Goal: Complete application form: Complete application form

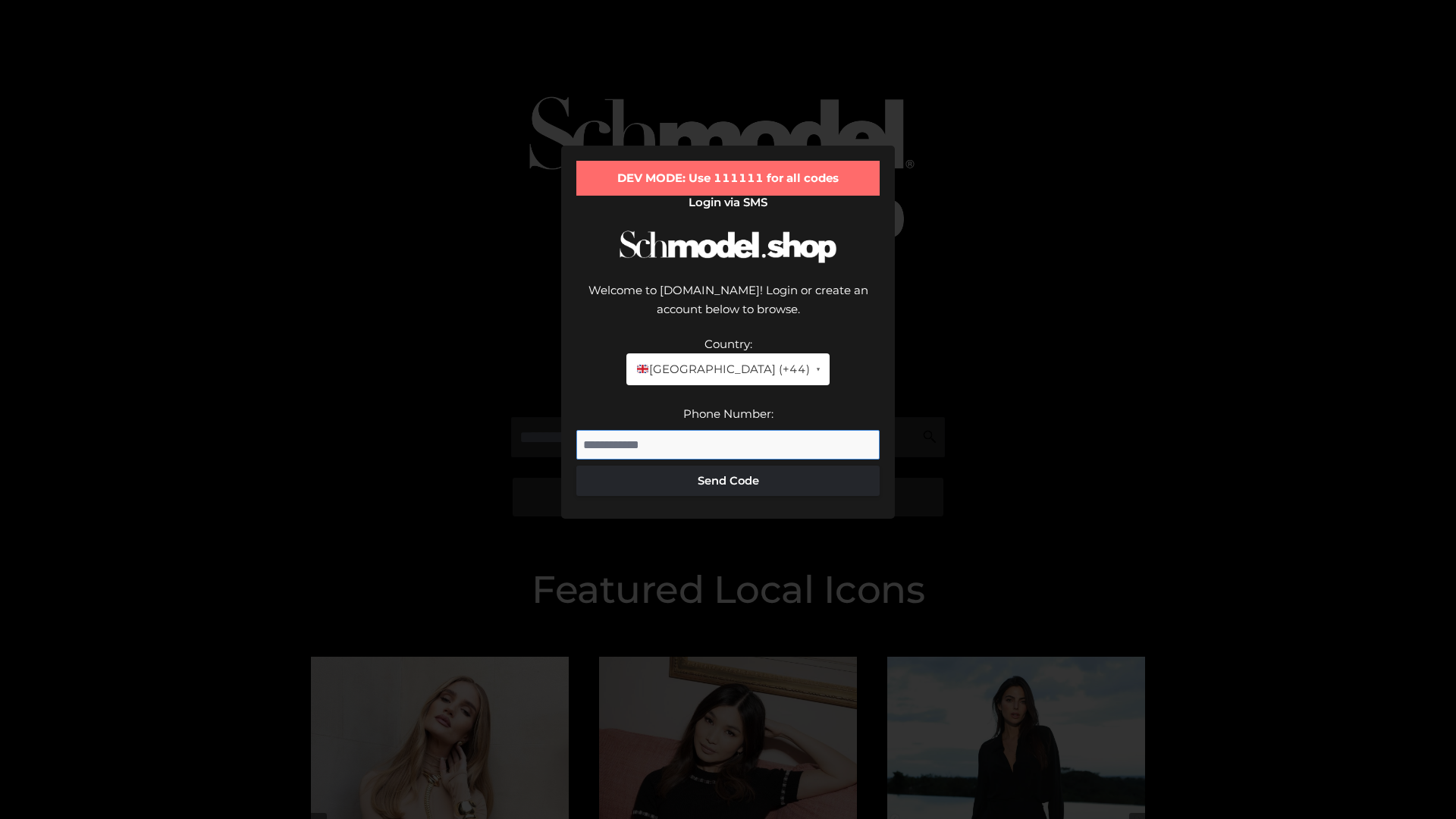
click at [728, 430] on input "Phone Number:" at bounding box center [728, 445] width 303 height 31
type input "**********"
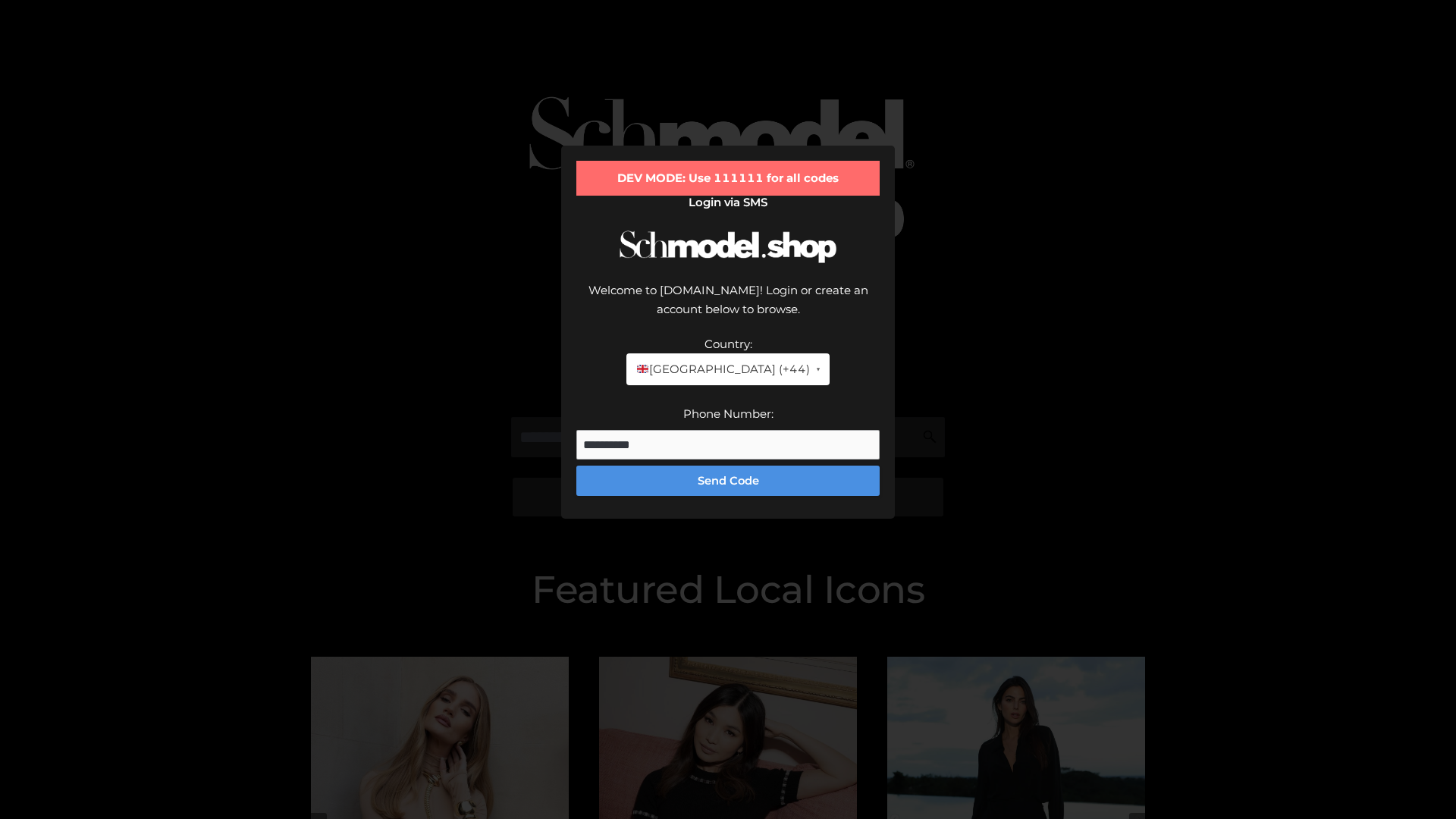
click at [728, 465] on button "Send Code" at bounding box center [728, 480] width 303 height 31
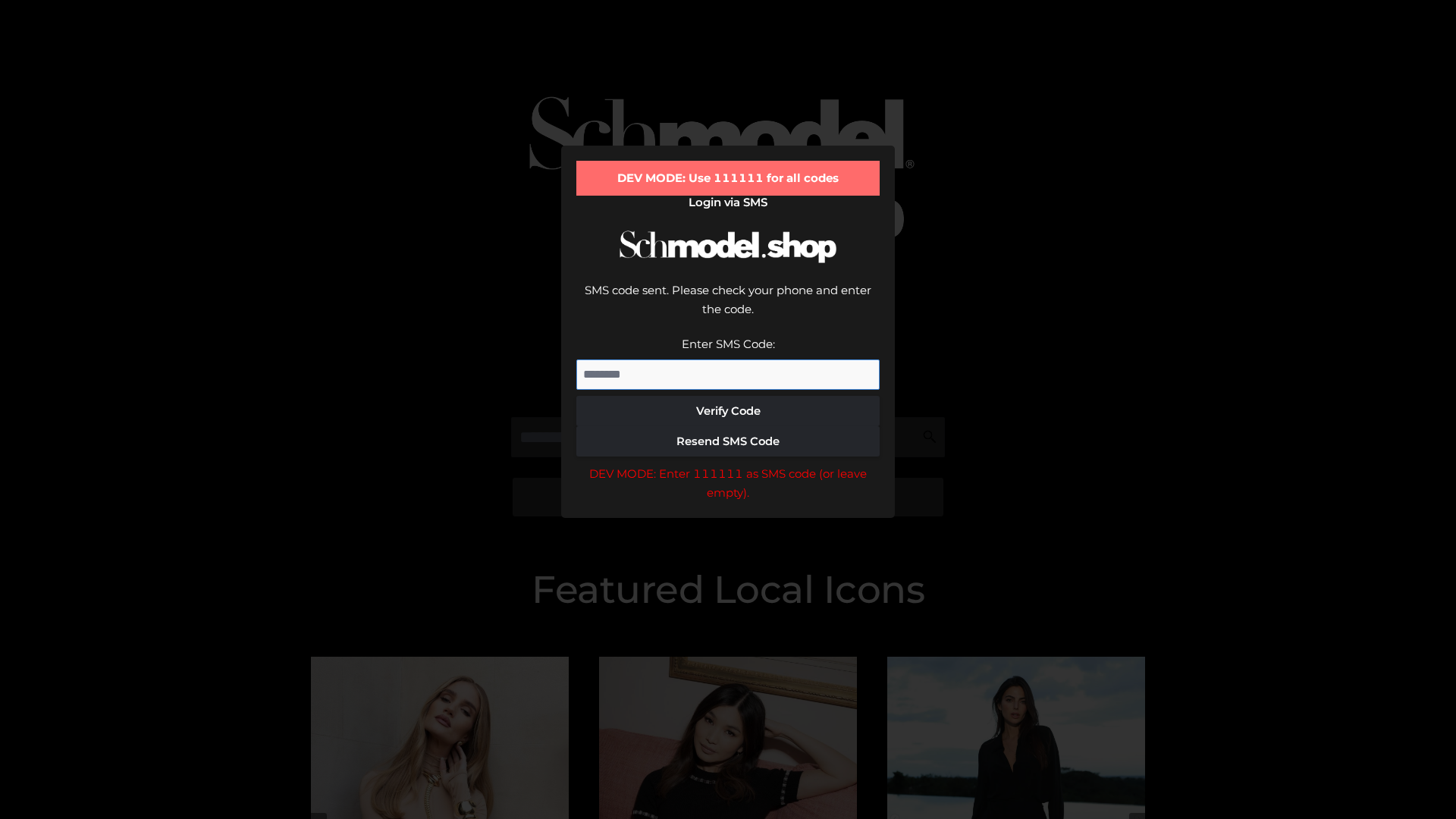
click at [728, 359] on input "Enter SMS Code:" at bounding box center [728, 374] width 303 height 31
type input "******"
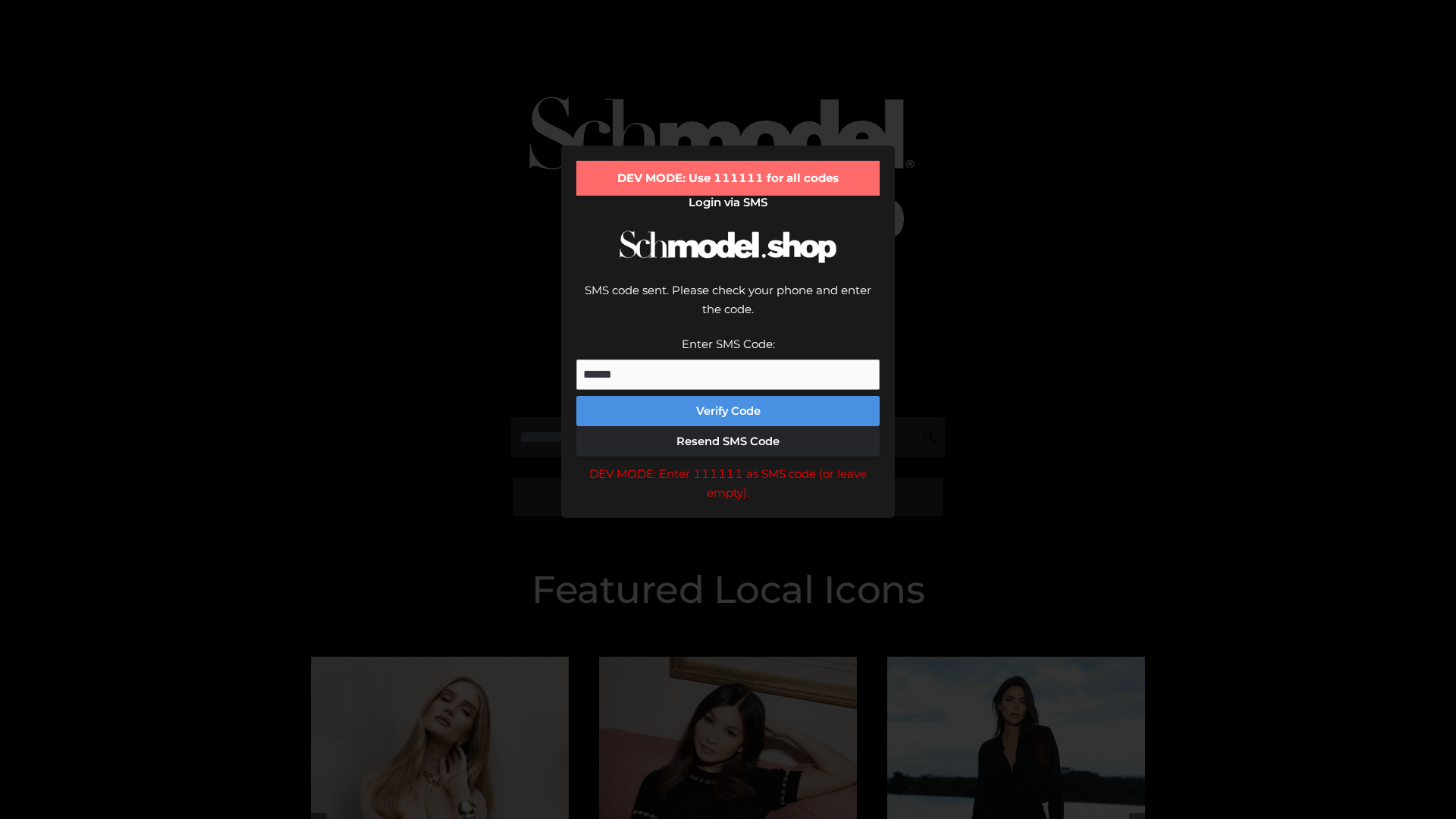
click at [728, 396] on button "Verify Code" at bounding box center [728, 411] width 303 height 31
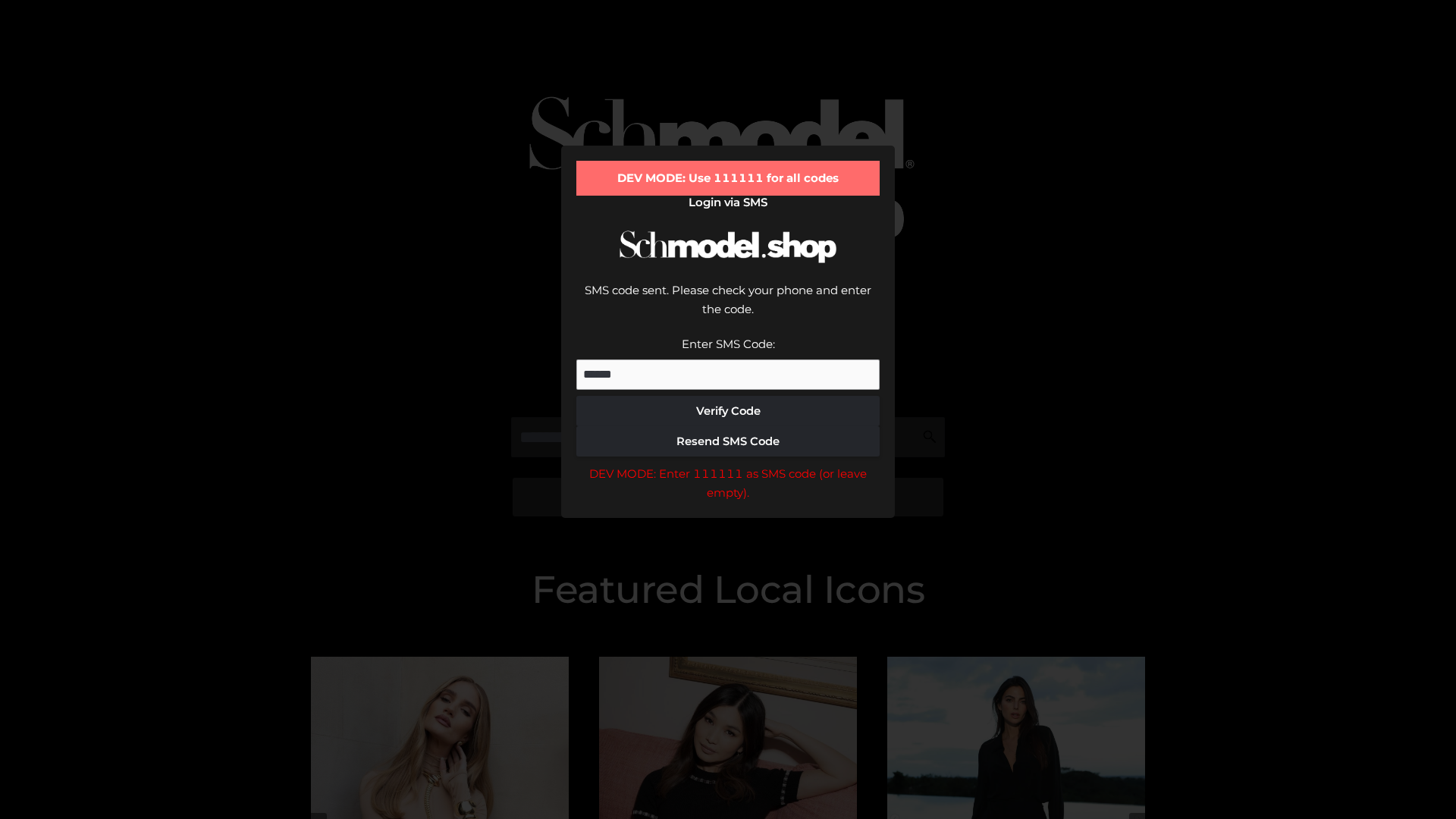
click at [728, 464] on div "DEV MODE: Enter 111111 as SMS code (or leave empty)." at bounding box center [728, 484] width 303 height 39
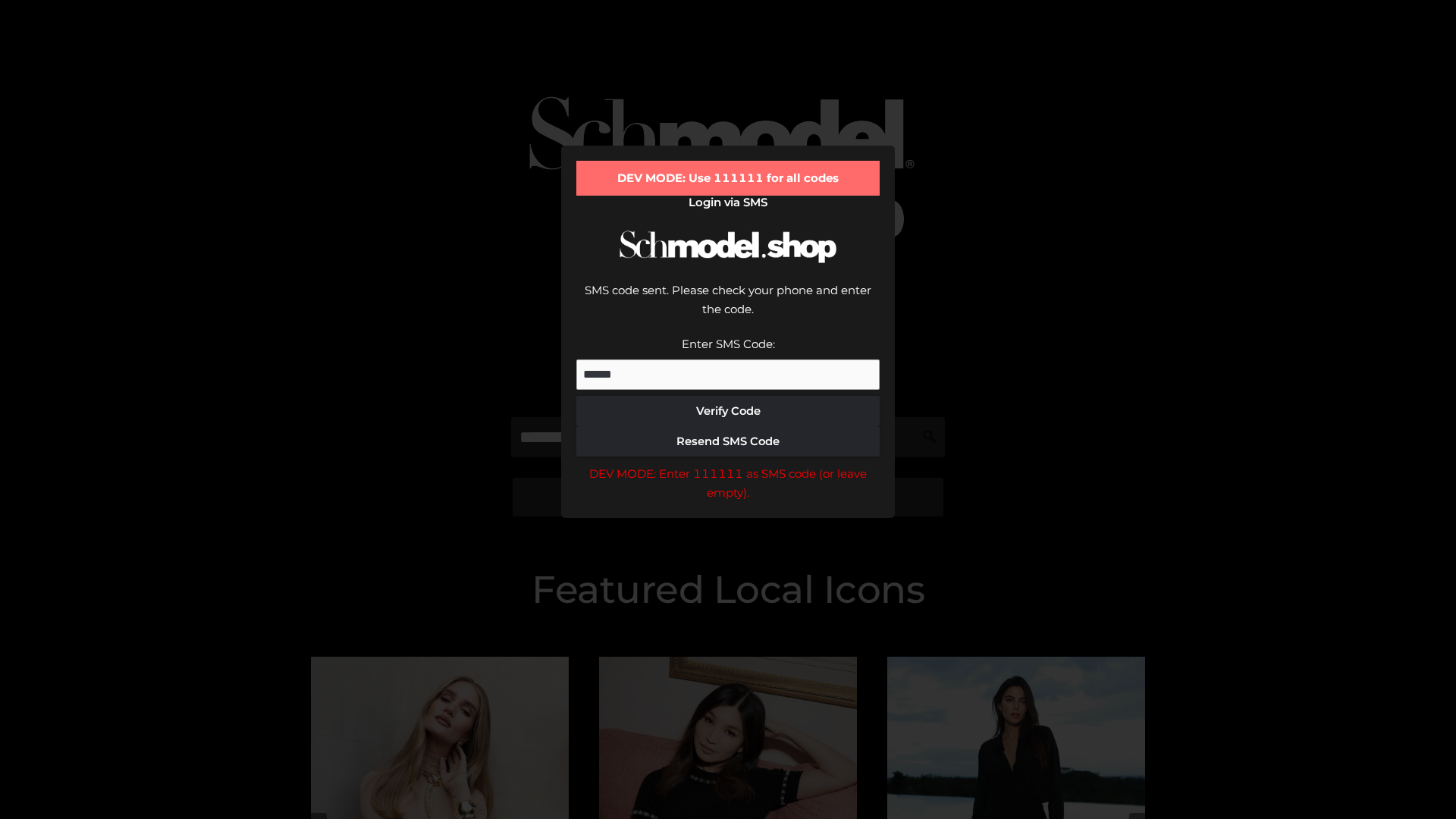
click at [728, 464] on div "DEV MODE: Enter 111111 as SMS code (or leave empty)." at bounding box center [728, 484] width 303 height 39
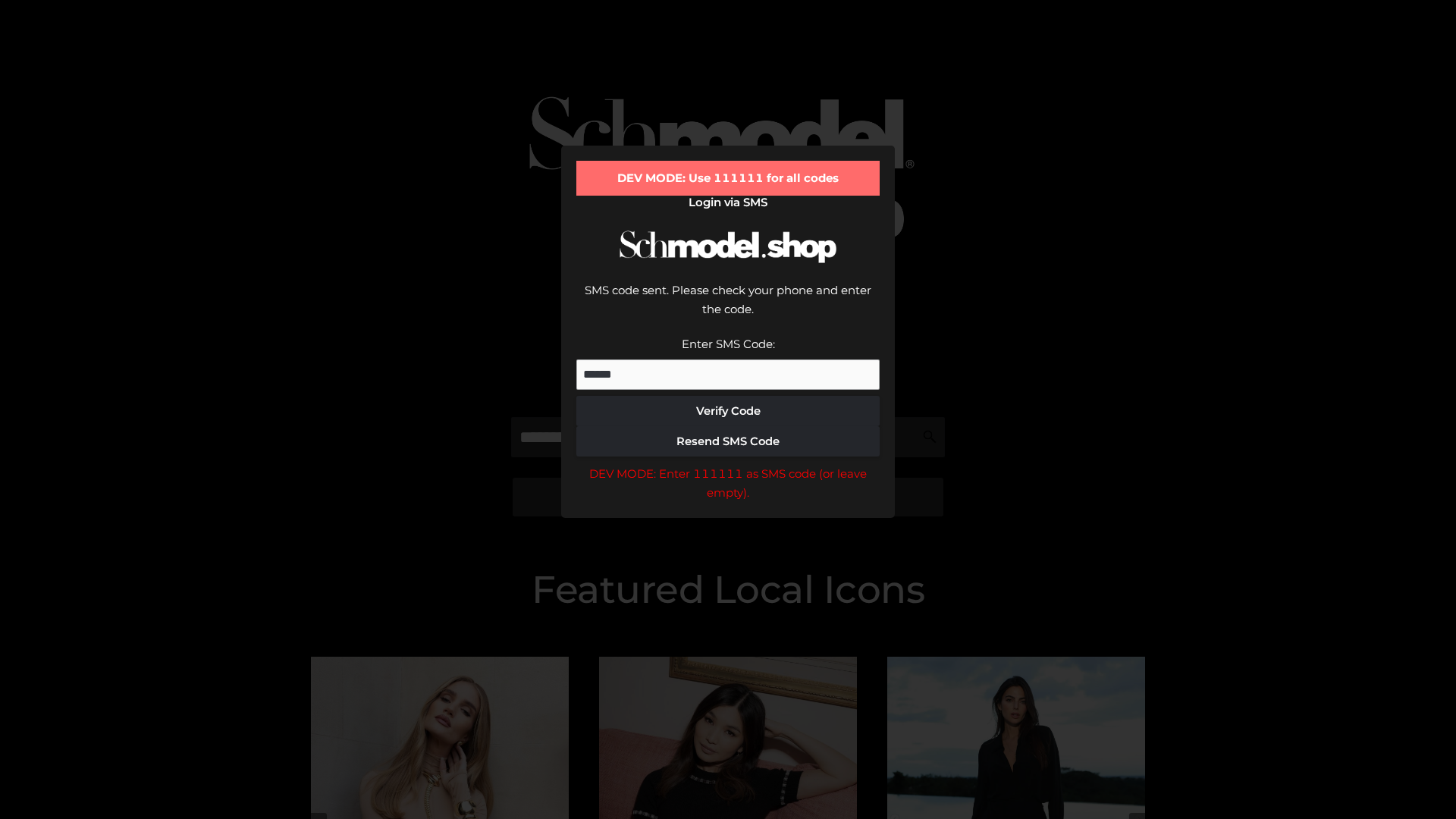
click at [728, 464] on div "DEV MODE: Enter 111111 as SMS code (or leave empty)." at bounding box center [728, 484] width 303 height 39
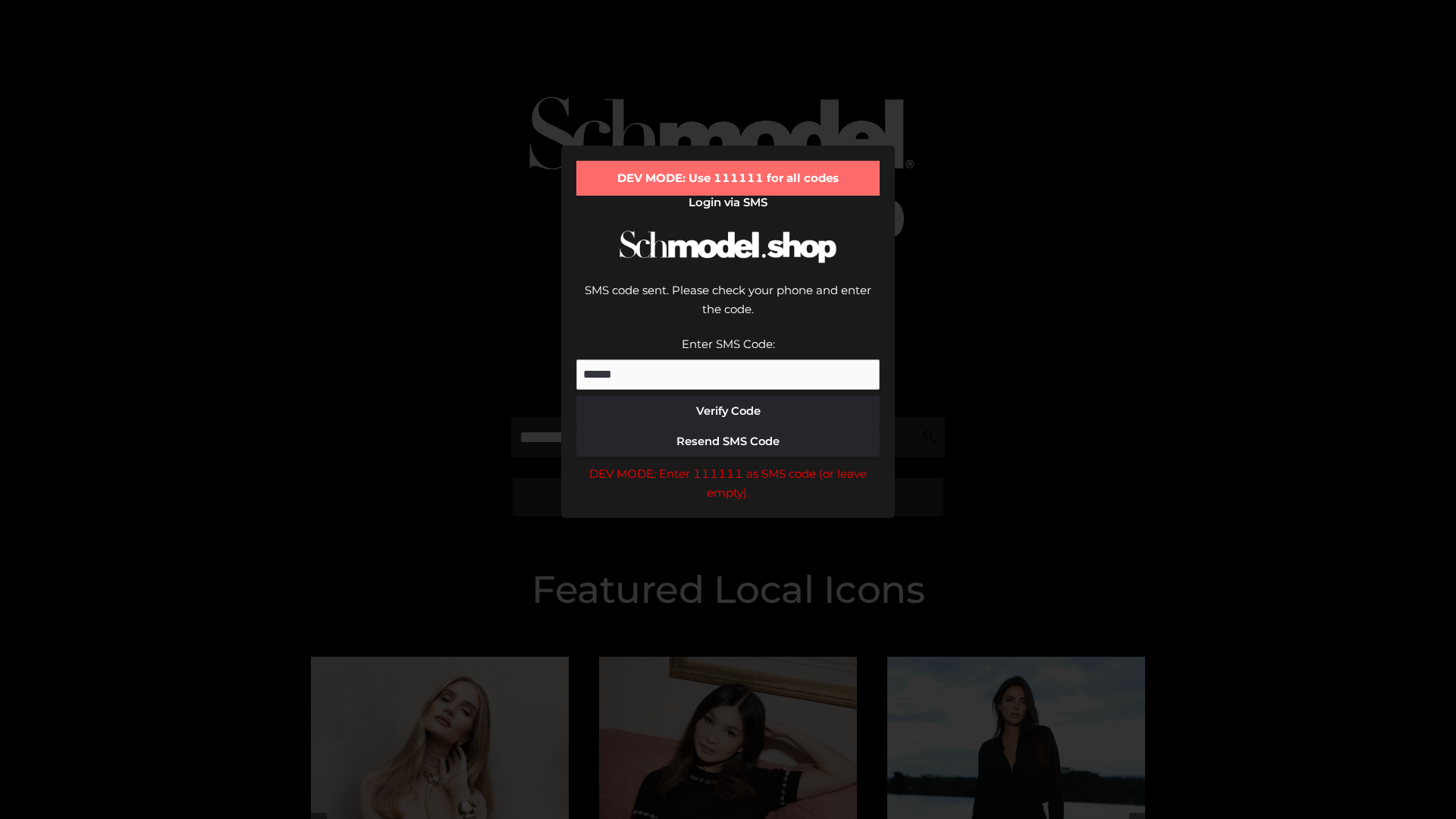
click at [728, 464] on div "DEV MODE: Enter 111111 as SMS code (or leave empty)." at bounding box center [728, 484] width 303 height 39
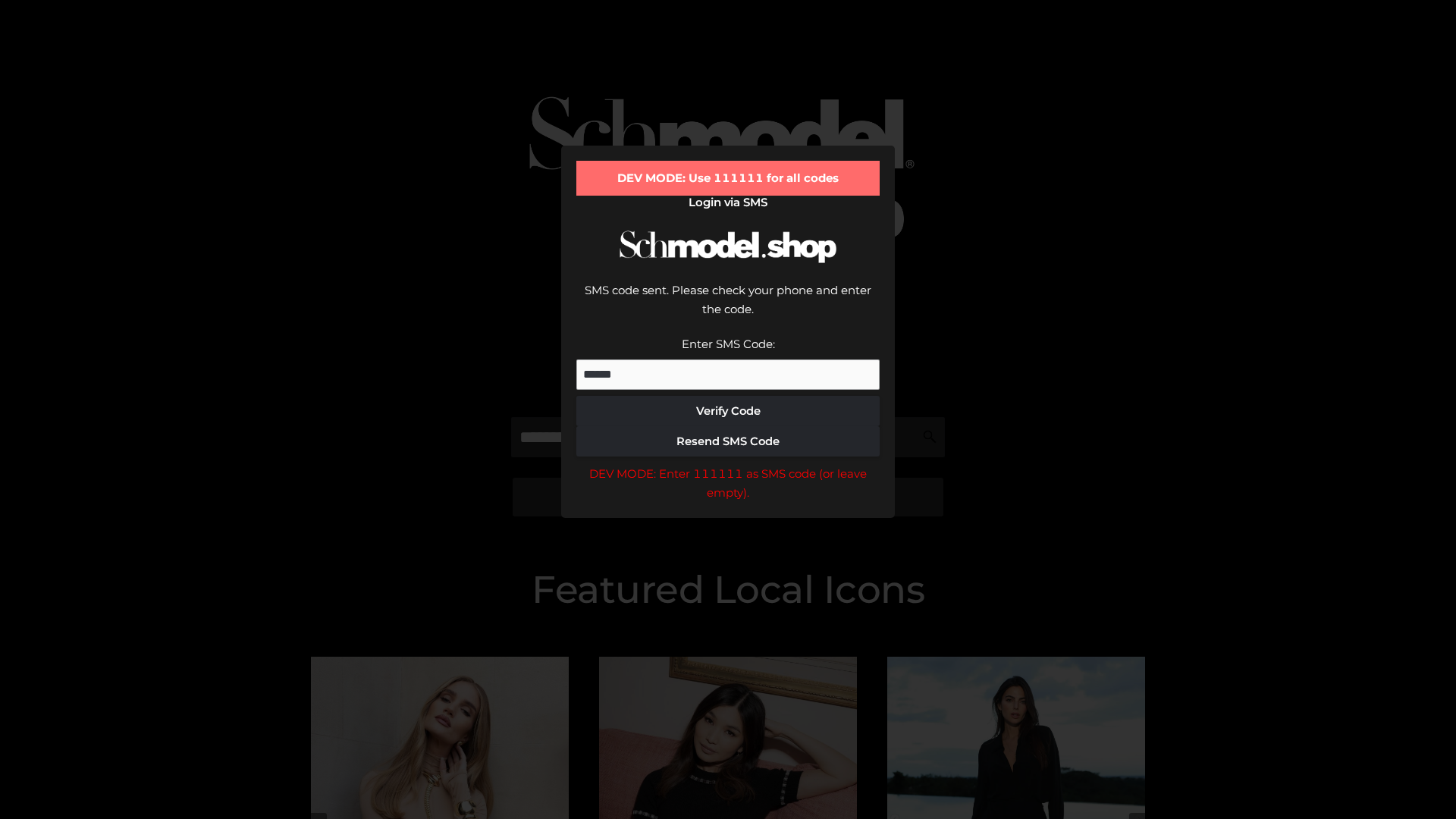
click at [728, 464] on div "DEV MODE: Enter 111111 as SMS code (or leave empty)." at bounding box center [728, 484] width 303 height 39
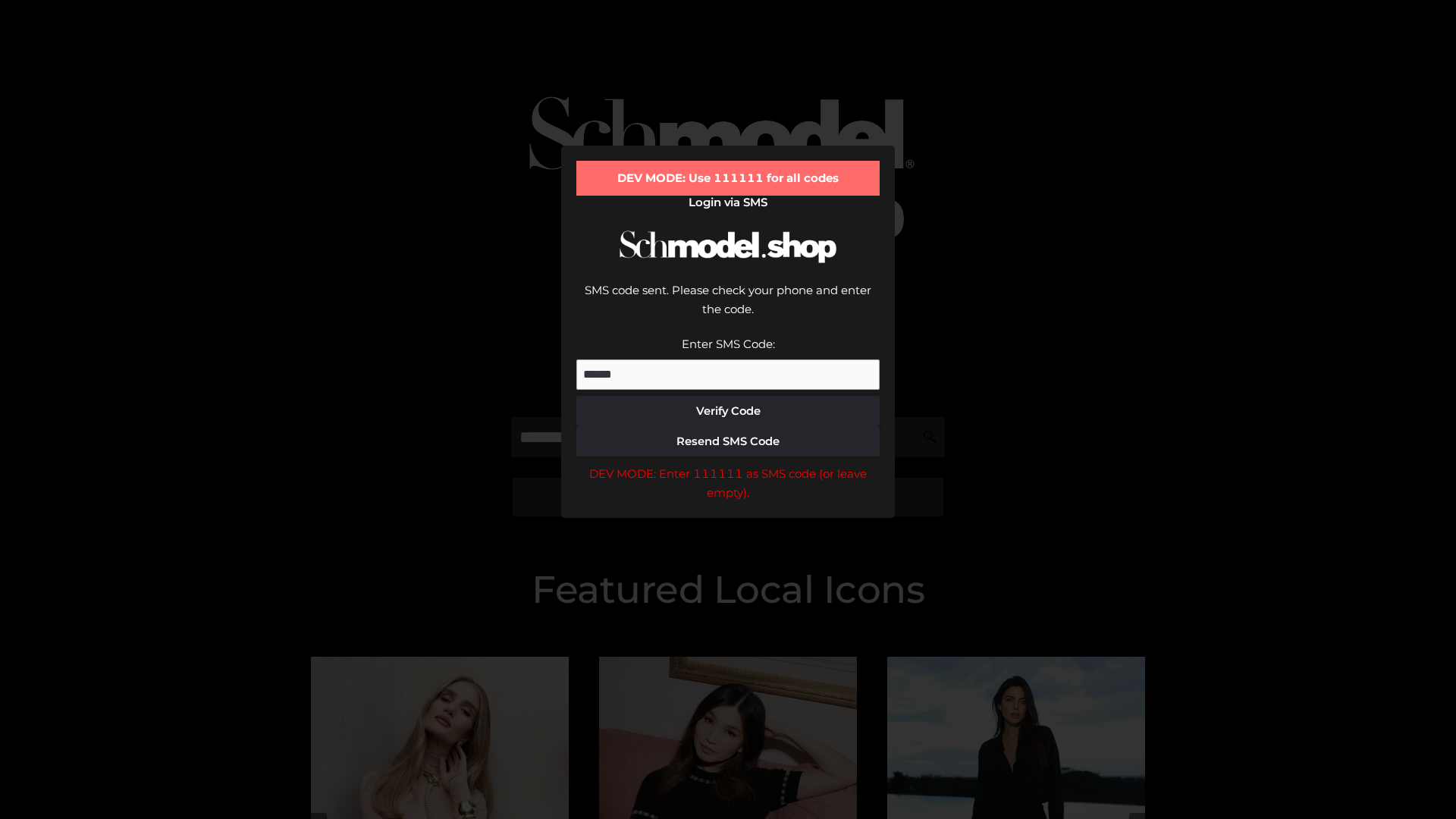
click at [728, 464] on div "DEV MODE: Enter 111111 as SMS code (or leave empty)." at bounding box center [728, 484] width 303 height 39
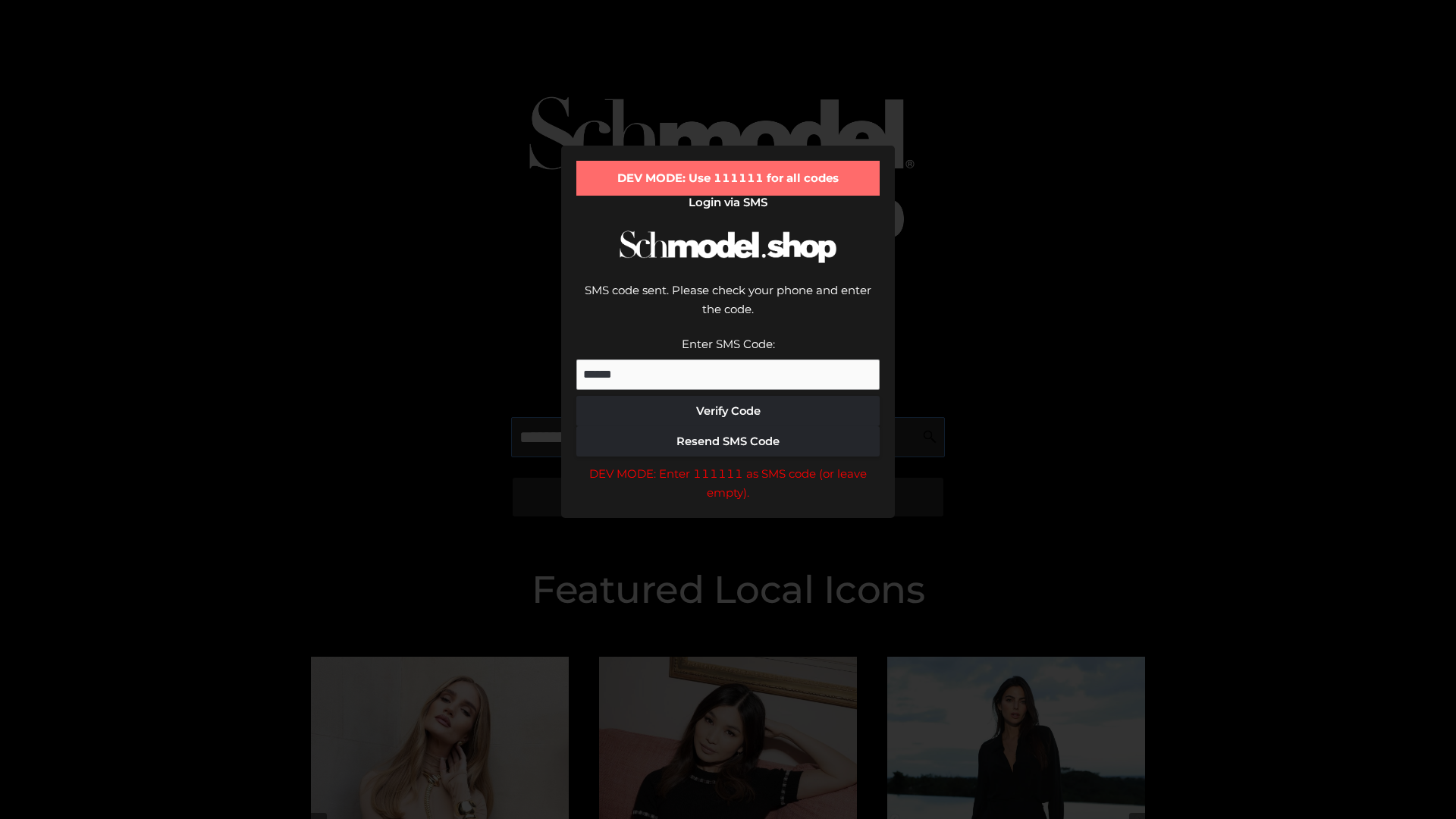
scroll to position [0, 78]
click at [728, 464] on div "DEV MODE: Enter 111111 as SMS code (or leave empty)." at bounding box center [728, 484] width 303 height 39
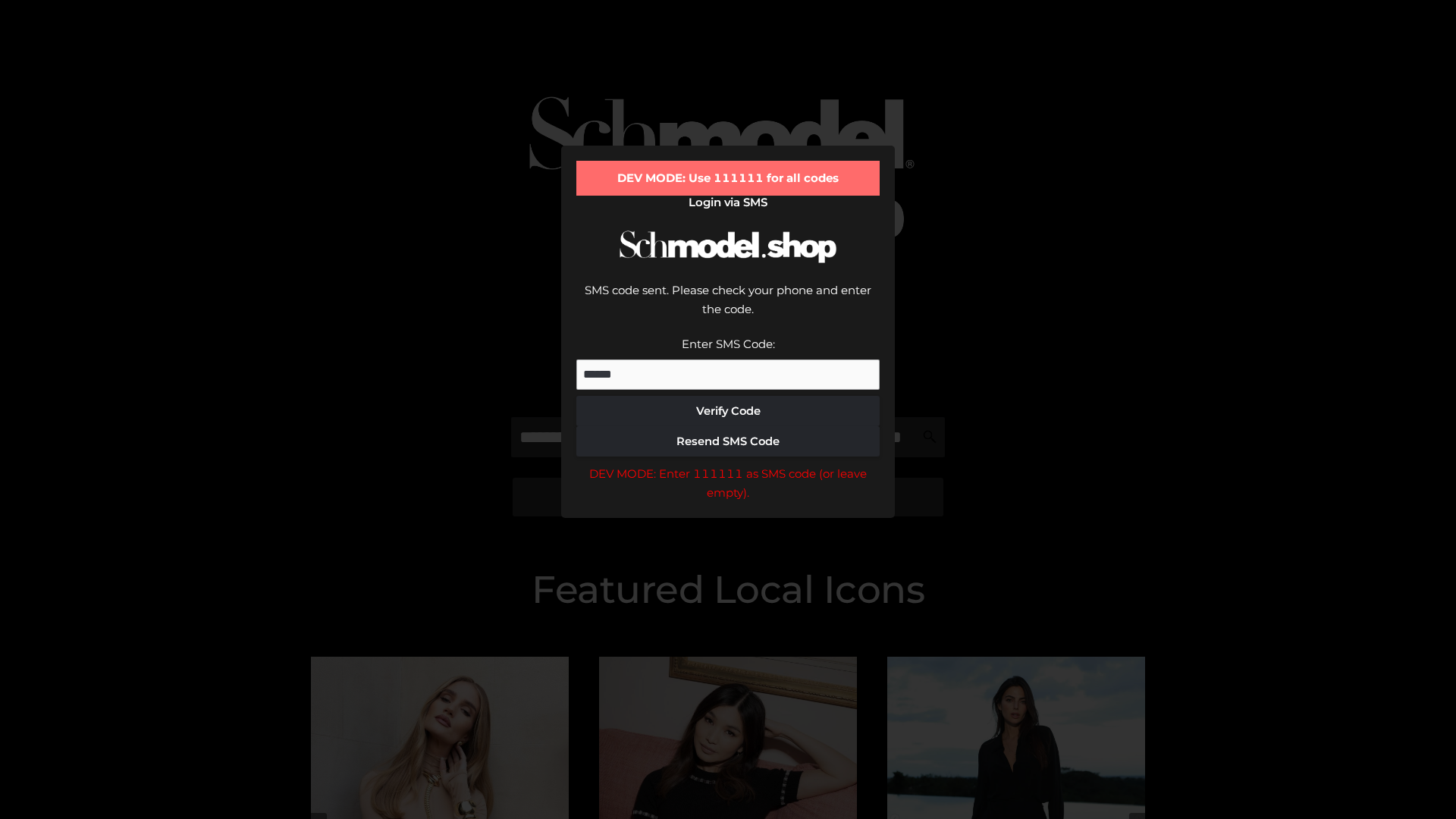
click at [728, 464] on div "DEV MODE: Enter 111111 as SMS code (or leave empty)." at bounding box center [728, 484] width 303 height 39
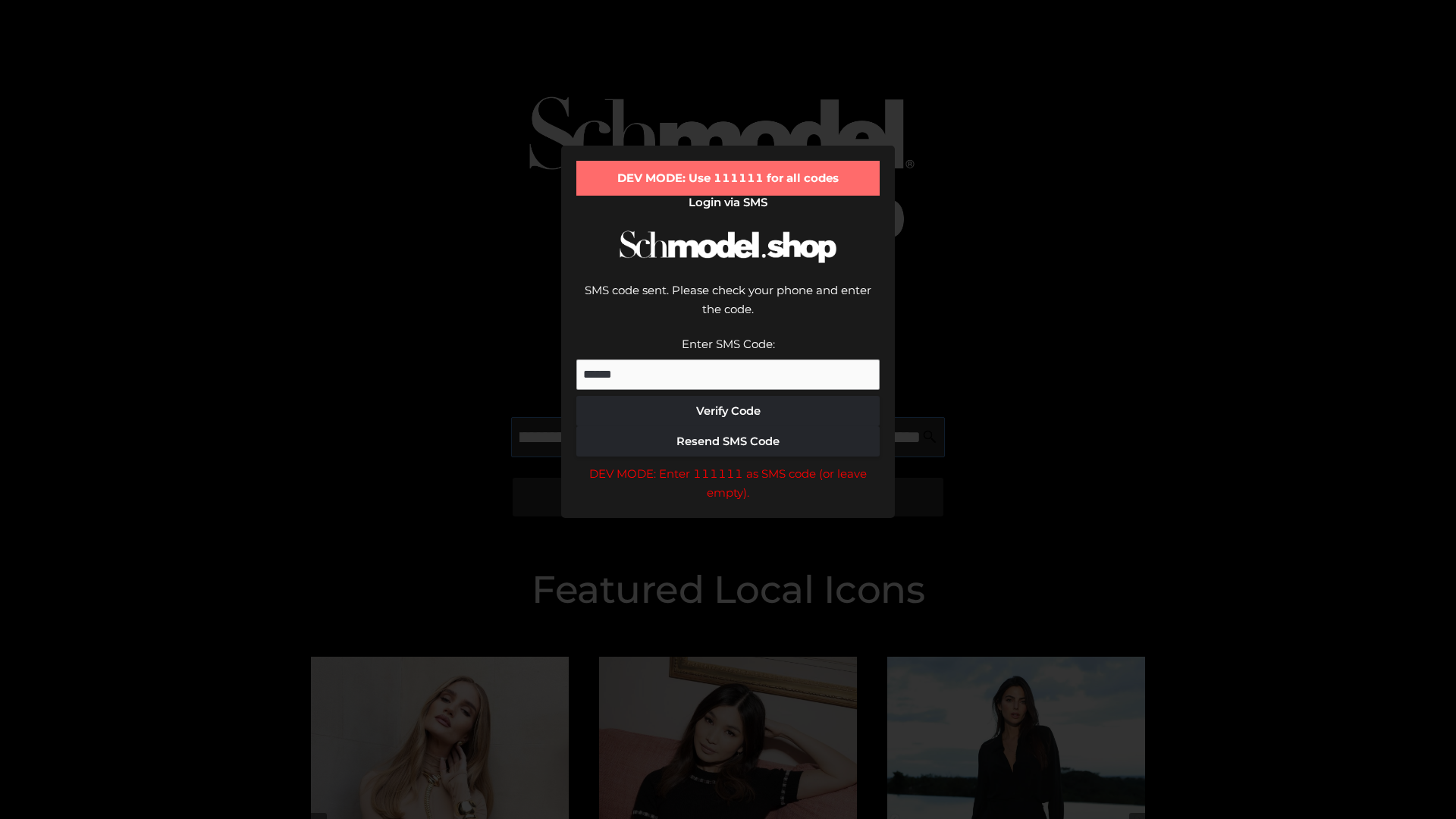
scroll to position [0, 166]
click at [728, 464] on div "DEV MODE: Enter 111111 as SMS code (or leave empty)." at bounding box center [728, 484] width 303 height 39
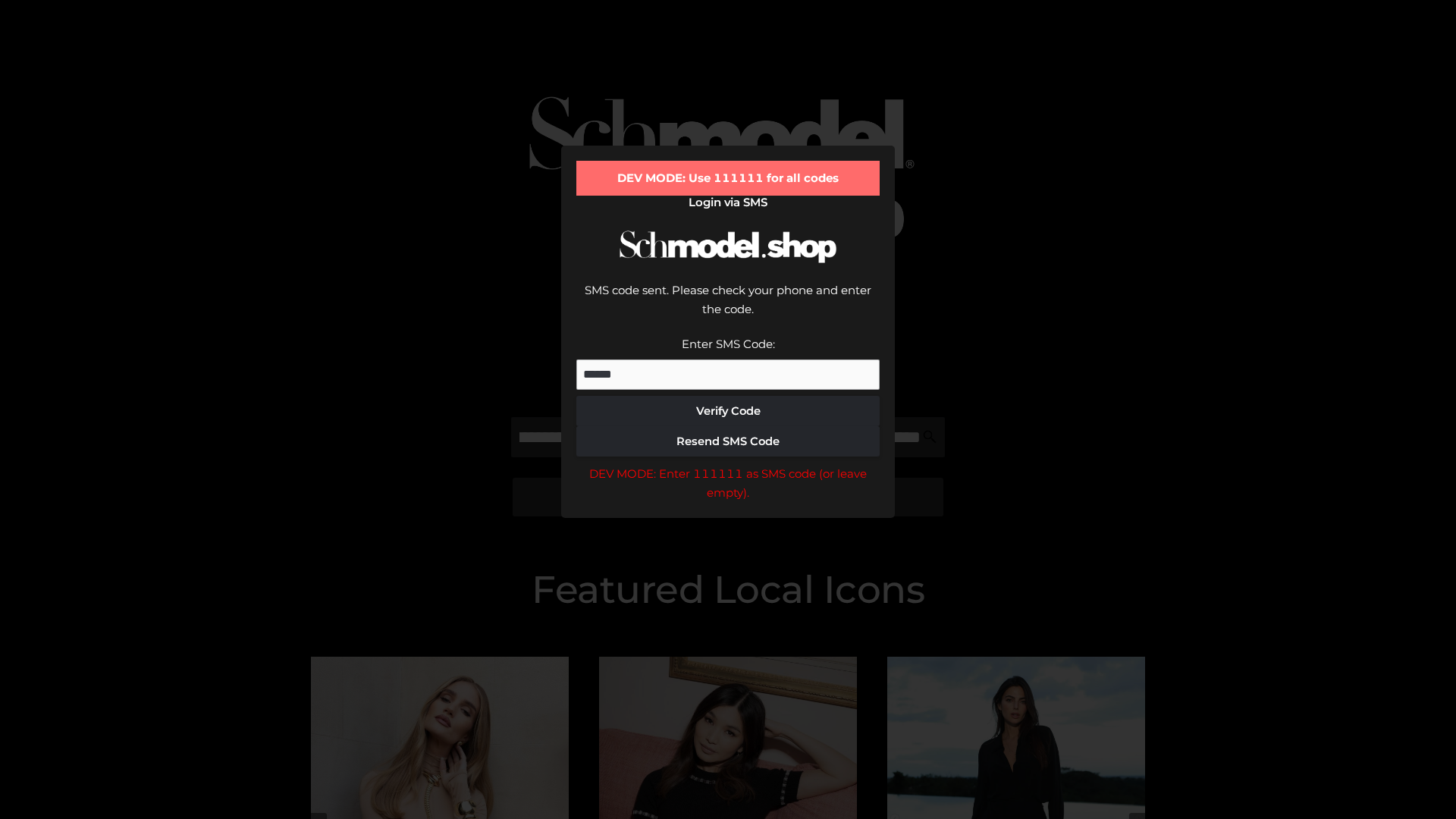
click at [728, 464] on div "DEV MODE: Enter 111111 as SMS code (or leave empty)." at bounding box center [728, 484] width 303 height 39
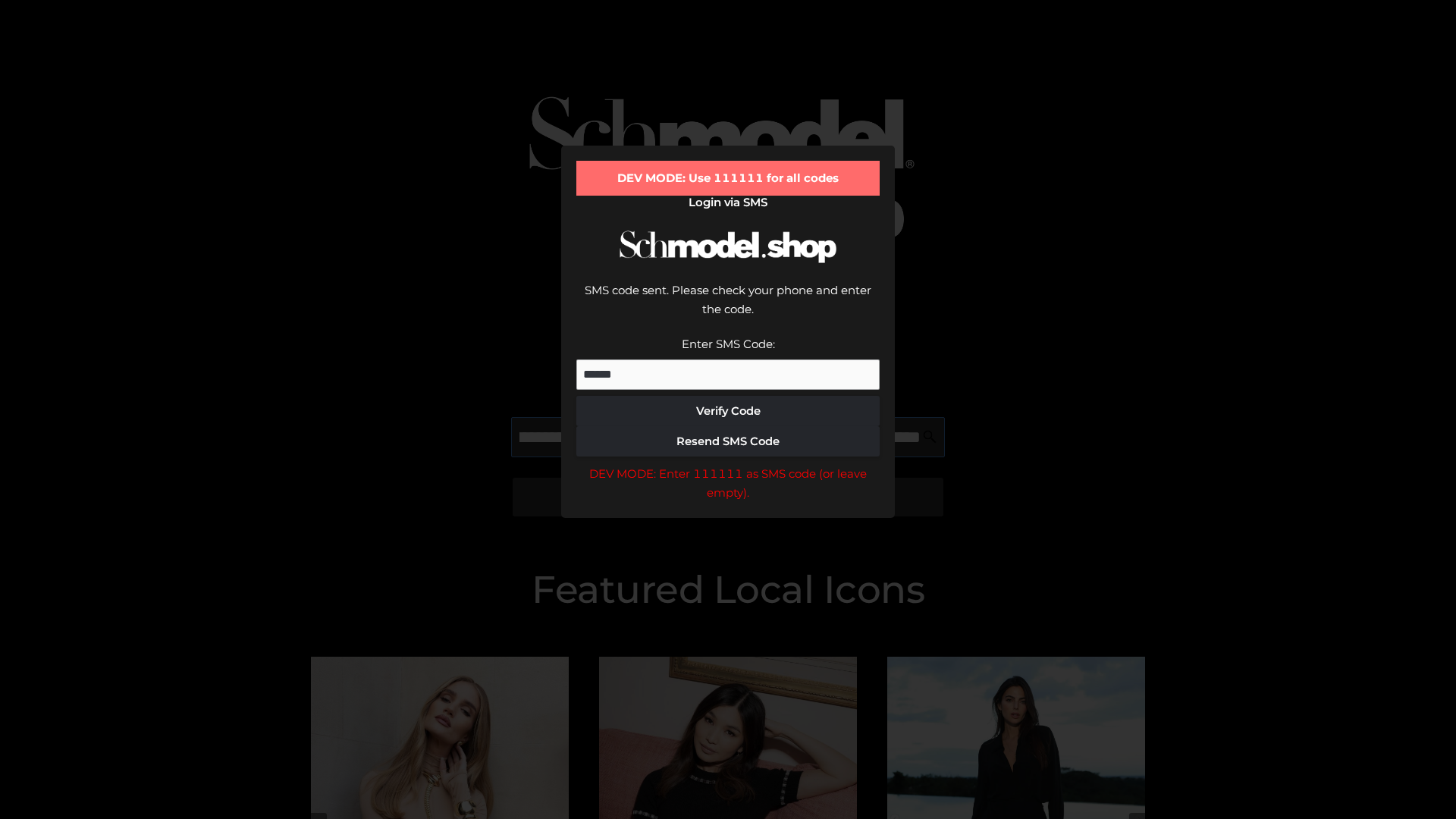
scroll to position [0, 257]
click at [728, 464] on div "DEV MODE: Enter 111111 as SMS code (or leave empty)." at bounding box center [728, 484] width 303 height 39
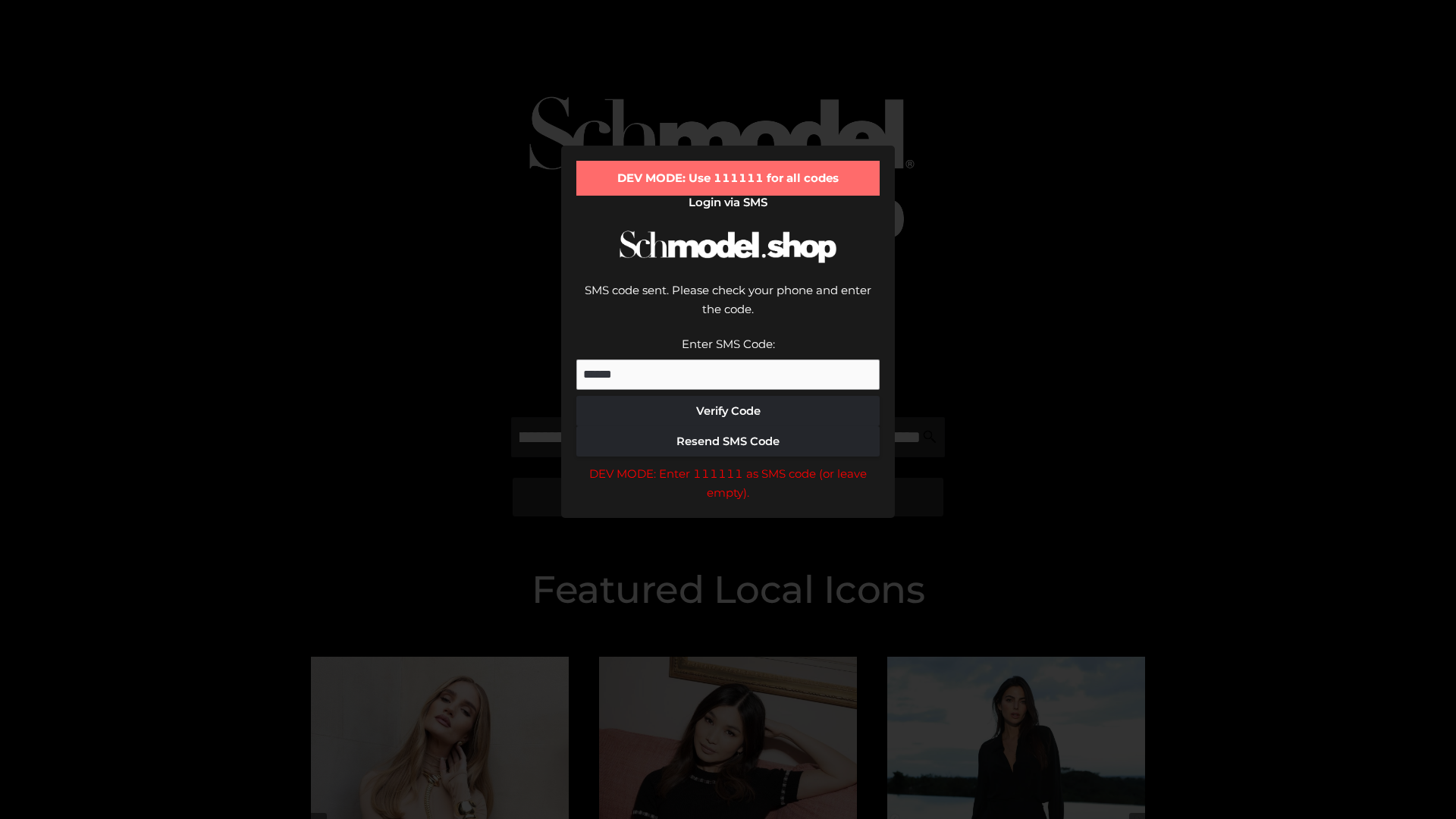
click at [728, 464] on div "DEV MODE: Enter 111111 as SMS code (or leave empty)." at bounding box center [728, 484] width 303 height 39
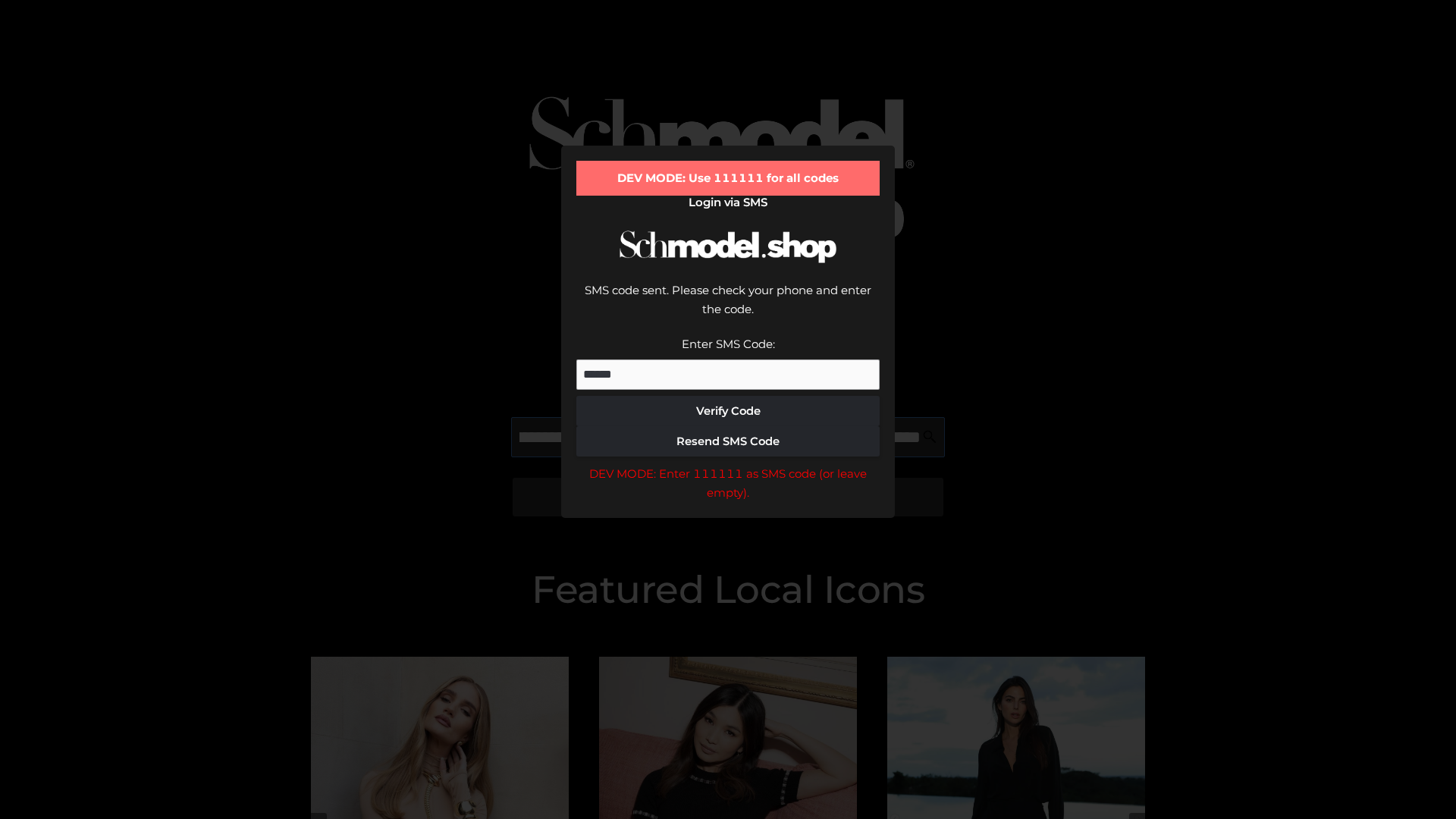
scroll to position [0, 352]
click at [728, 464] on div "DEV MODE: Enter 111111 as SMS code (or leave empty)." at bounding box center [728, 484] width 303 height 39
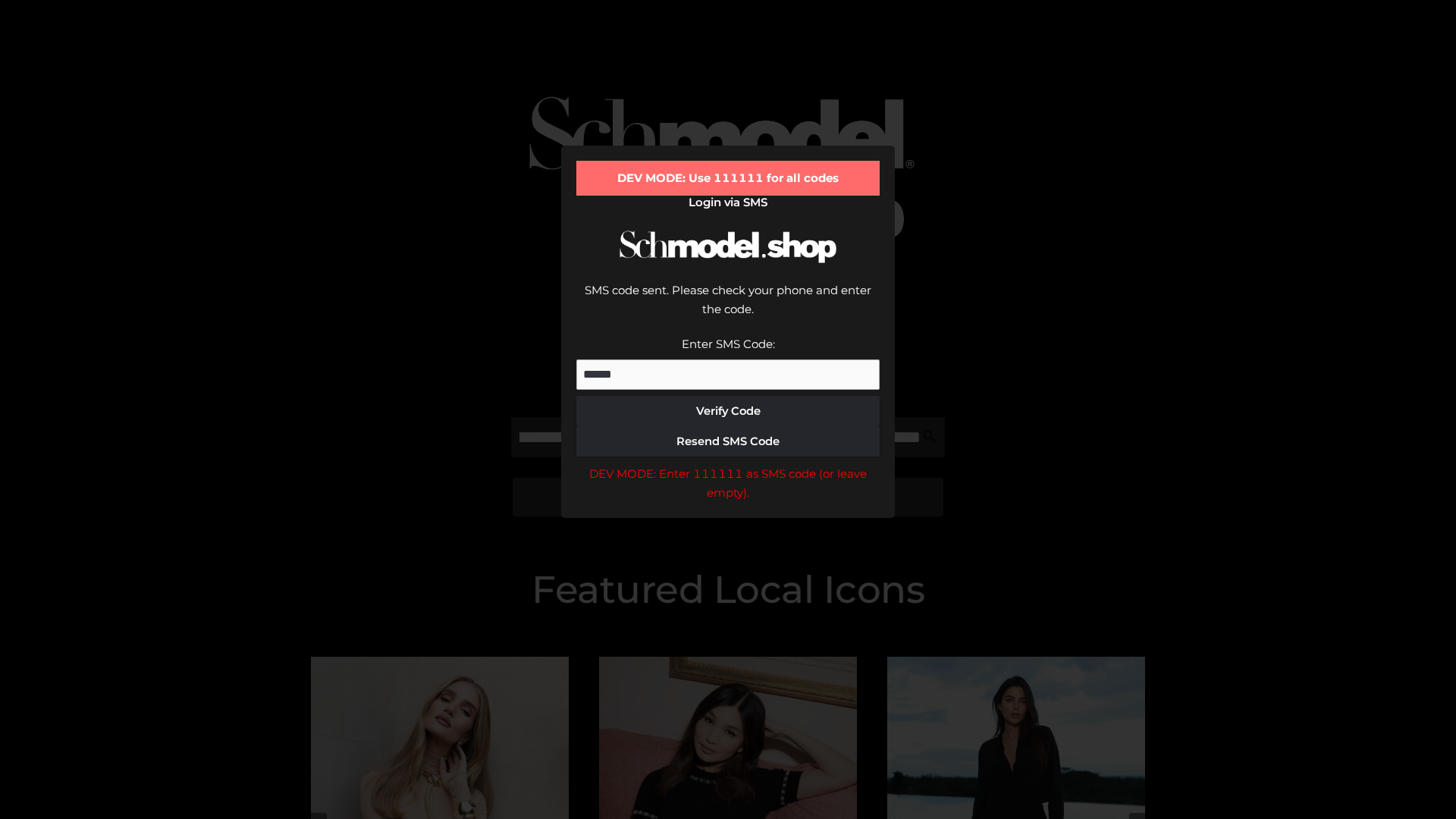
click at [728, 464] on div "DEV MODE: Enter 111111 as SMS code (or leave empty)." at bounding box center [728, 484] width 303 height 39
type input "**********"
